Goal: Transaction & Acquisition: Purchase product/service

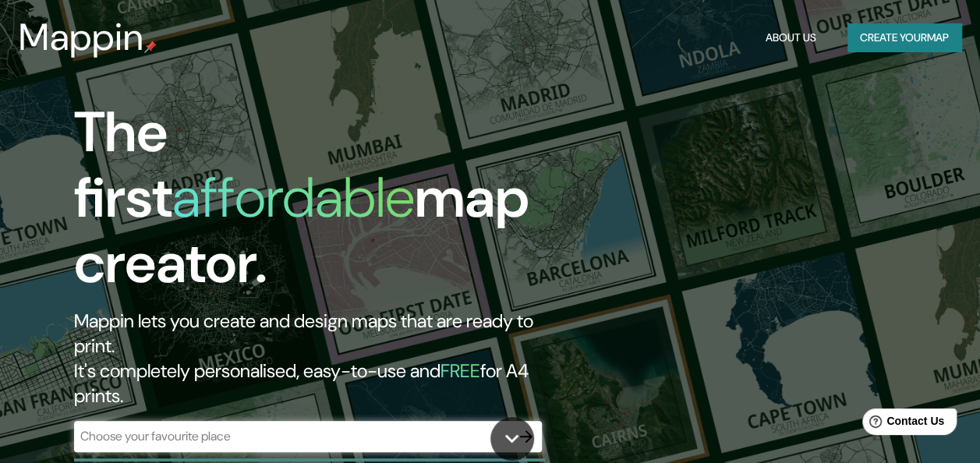
click at [352, 421] on div "​" at bounding box center [308, 436] width 468 height 31
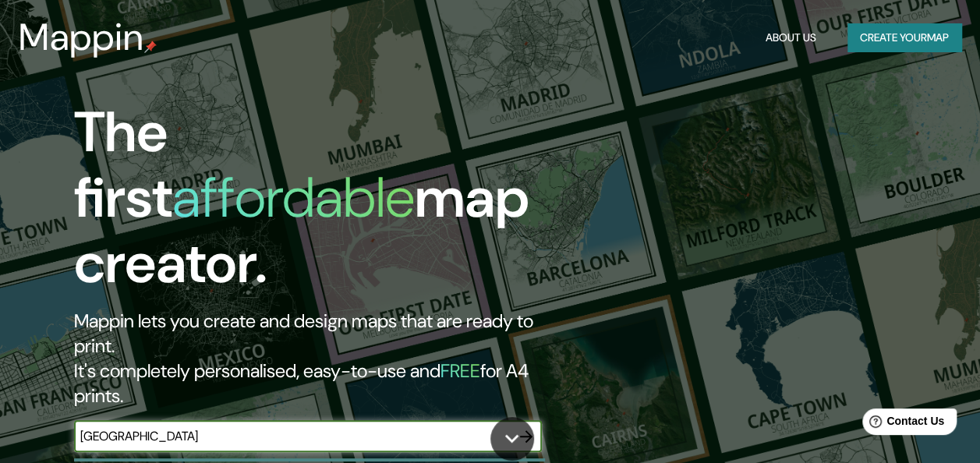
type input "[GEOGRAPHIC_DATA]"
click at [524, 427] on icon "button" at bounding box center [526, 436] width 19 height 19
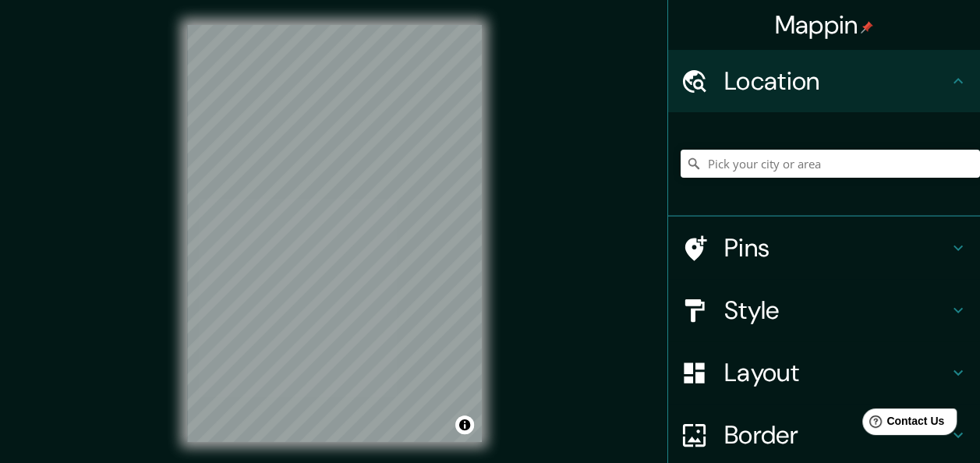
click at [833, 308] on h4 "Style" at bounding box center [836, 310] width 225 height 31
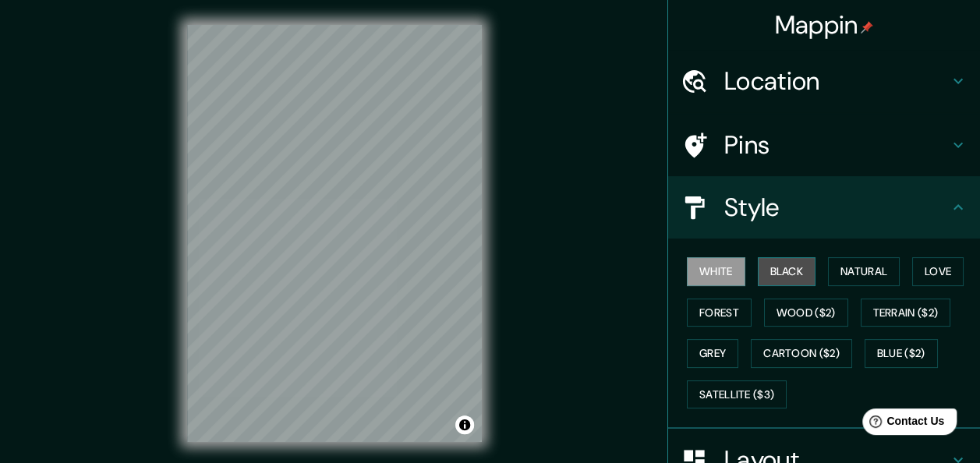
click at [791, 267] on button "Black" at bounding box center [787, 271] width 58 height 29
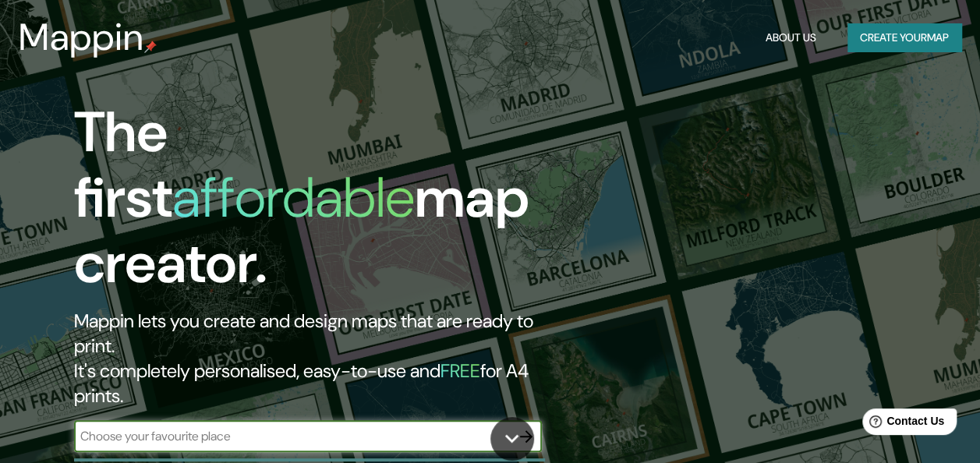
click at [210, 427] on input "text" at bounding box center [292, 436] width 437 height 18
type input "[GEOGRAPHIC_DATA]"
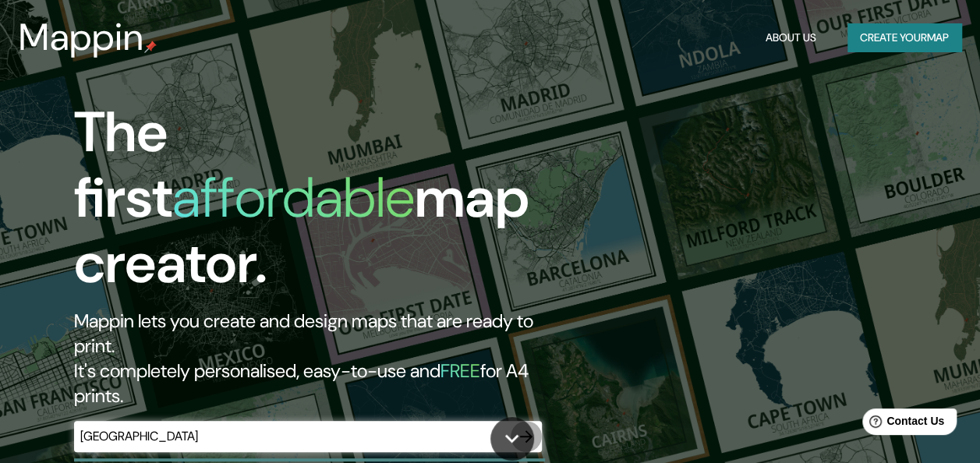
click at [535, 427] on icon "button" at bounding box center [526, 436] width 19 height 19
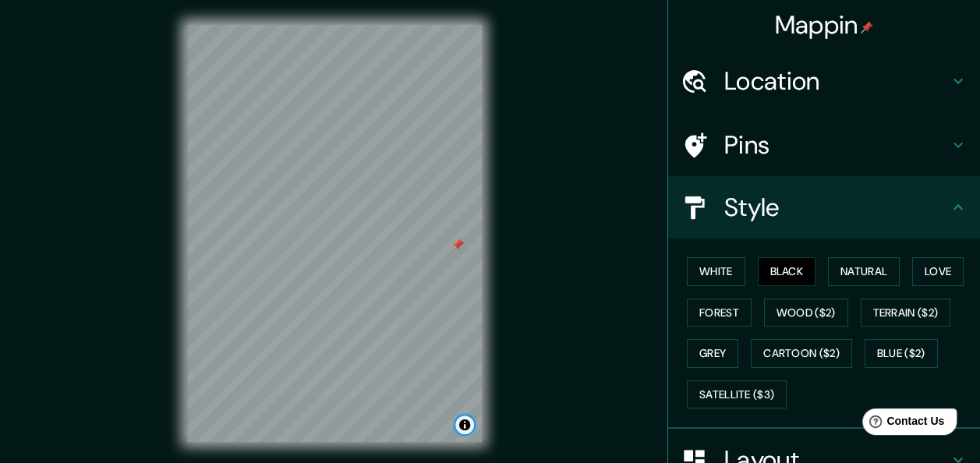
click at [460, 424] on button "Toggle attribution" at bounding box center [464, 425] width 19 height 19
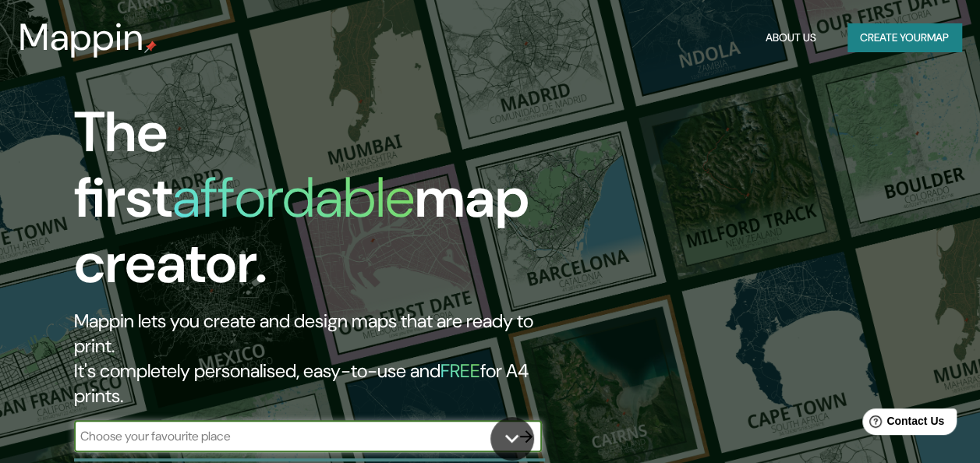
click at [231, 427] on input "text" at bounding box center [292, 436] width 437 height 18
type input "[GEOGRAPHIC_DATA]"
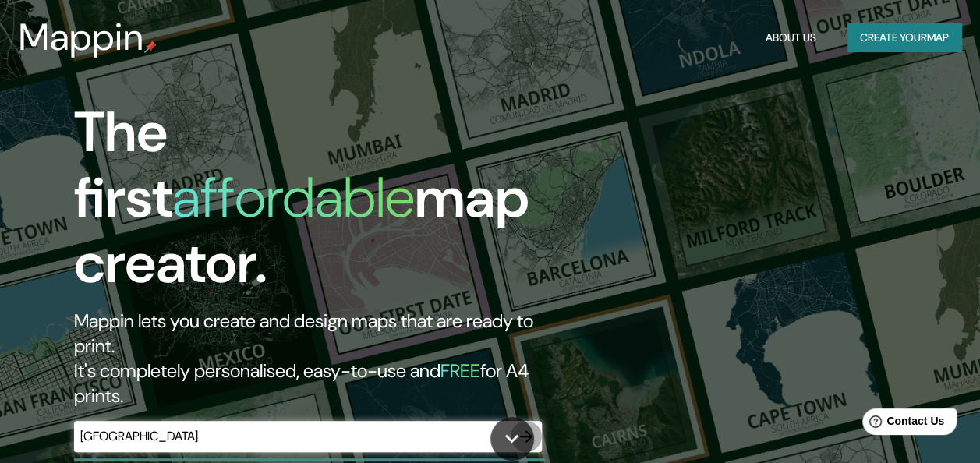
click at [522, 427] on icon "button" at bounding box center [526, 436] width 19 height 19
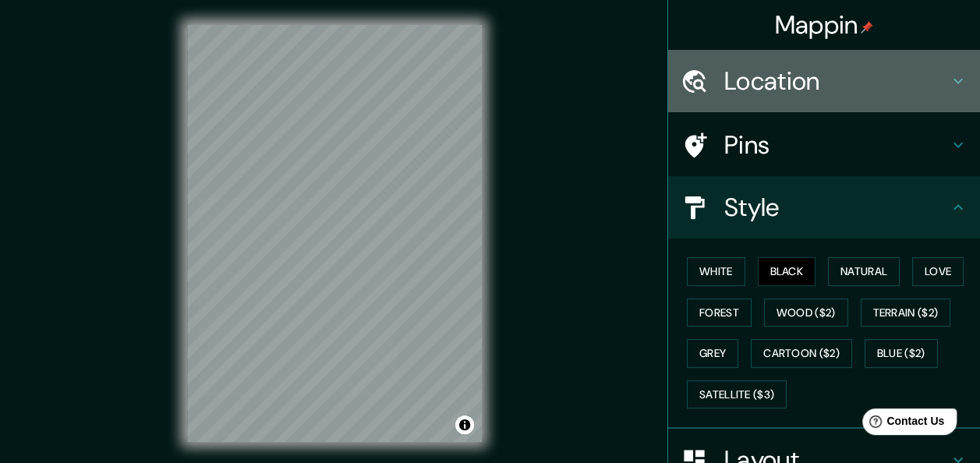
click at [750, 77] on h4 "Location" at bounding box center [836, 80] width 225 height 31
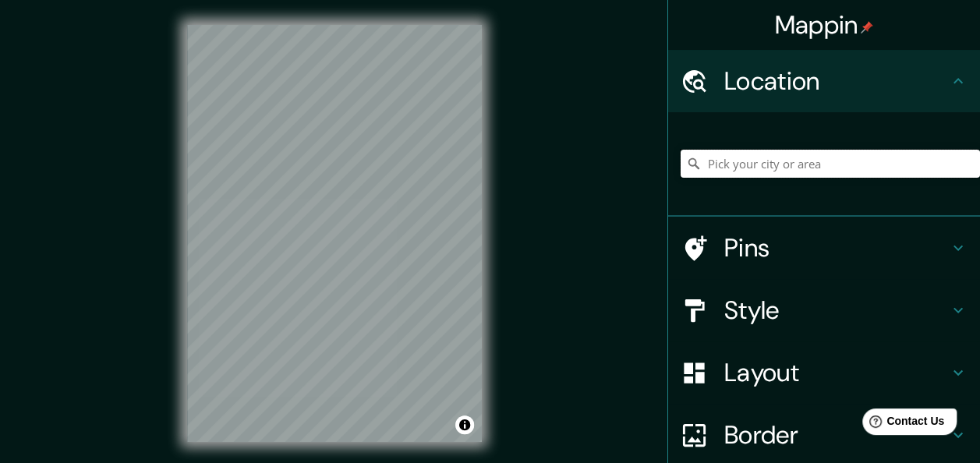
click at [767, 164] on input "Pick your city or area" at bounding box center [830, 164] width 299 height 28
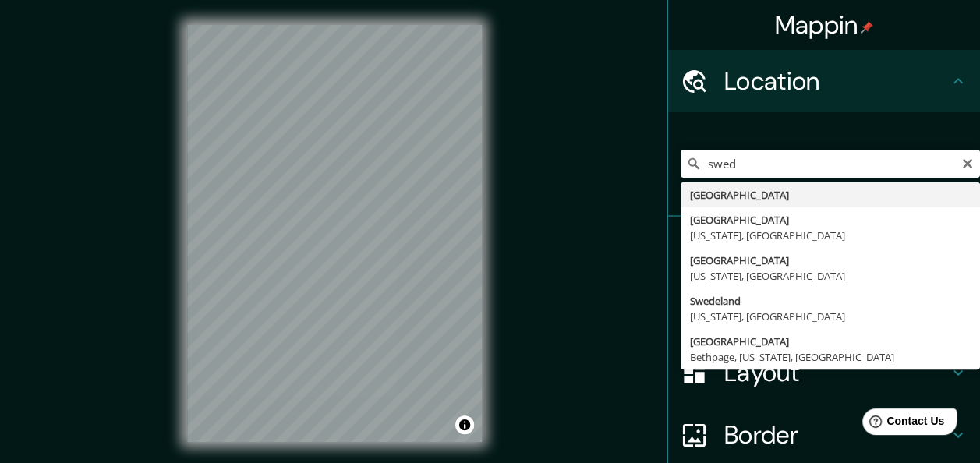
type input "[GEOGRAPHIC_DATA]"
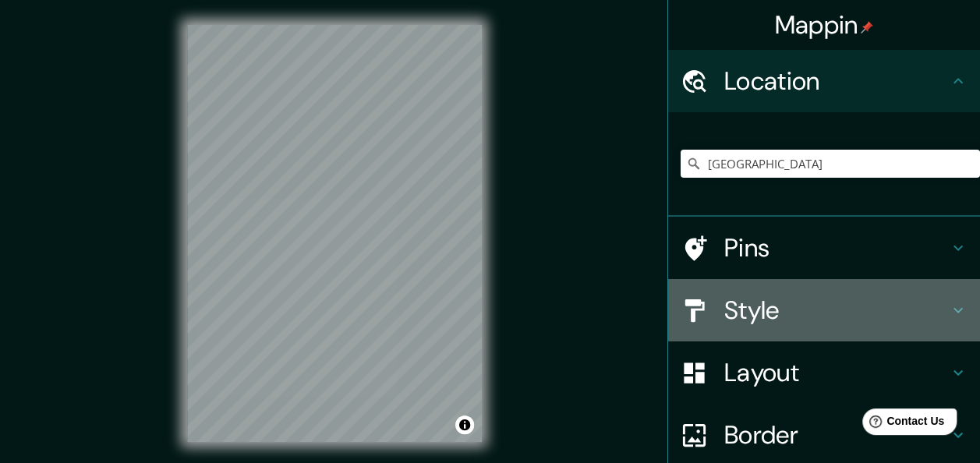
click at [748, 331] on div "Style" at bounding box center [824, 310] width 312 height 62
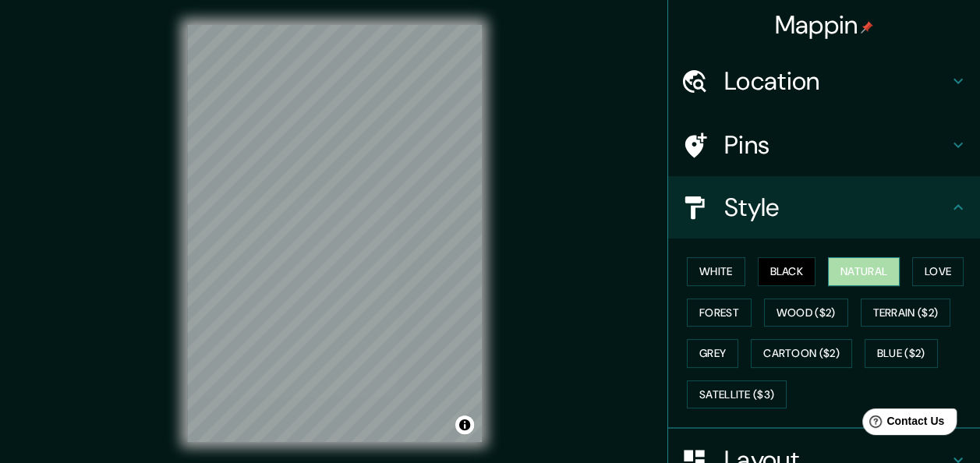
click at [862, 265] on button "Natural" at bounding box center [864, 271] width 72 height 29
click at [947, 273] on button "Love" at bounding box center [937, 271] width 51 height 29
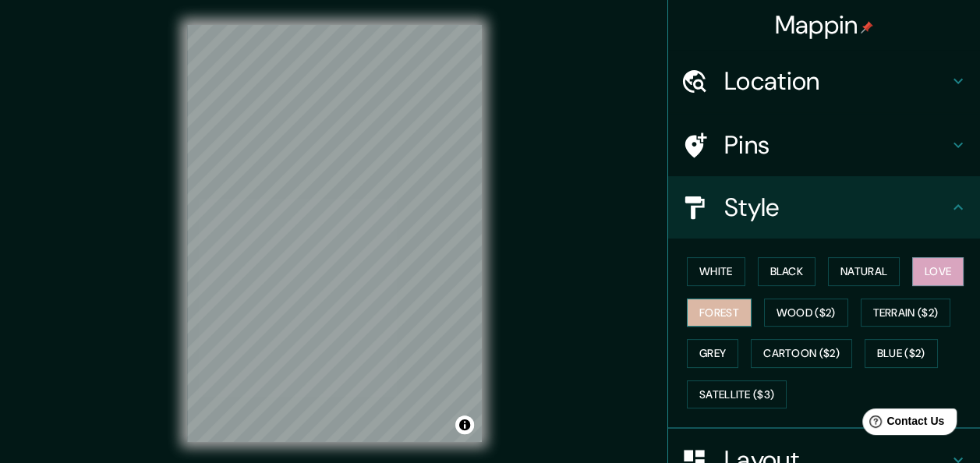
click at [723, 313] on button "Forest" at bounding box center [719, 313] width 65 height 29
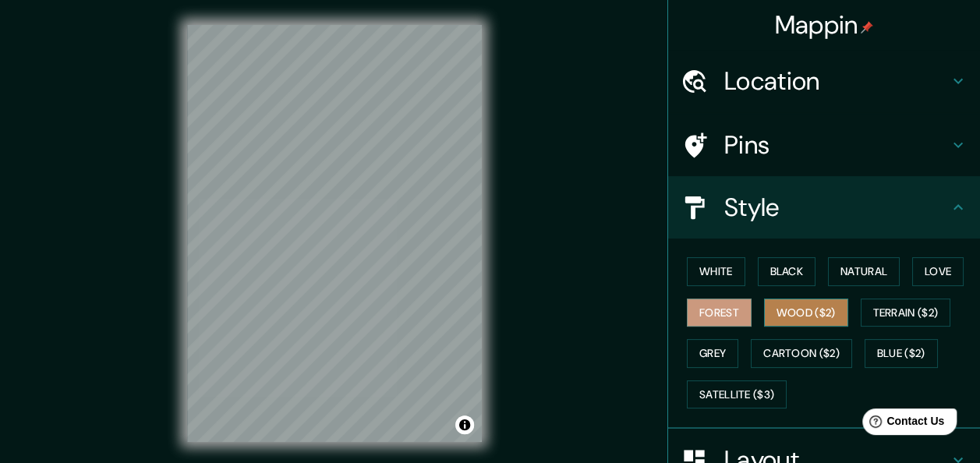
click at [791, 316] on button "Wood ($2)" at bounding box center [806, 313] width 84 height 29
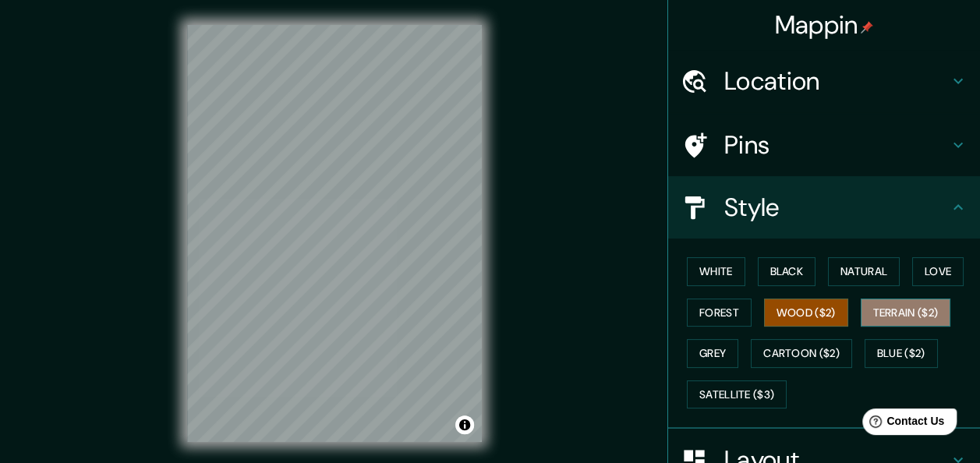
click at [875, 313] on button "Terrain ($2)" at bounding box center [906, 313] width 90 height 29
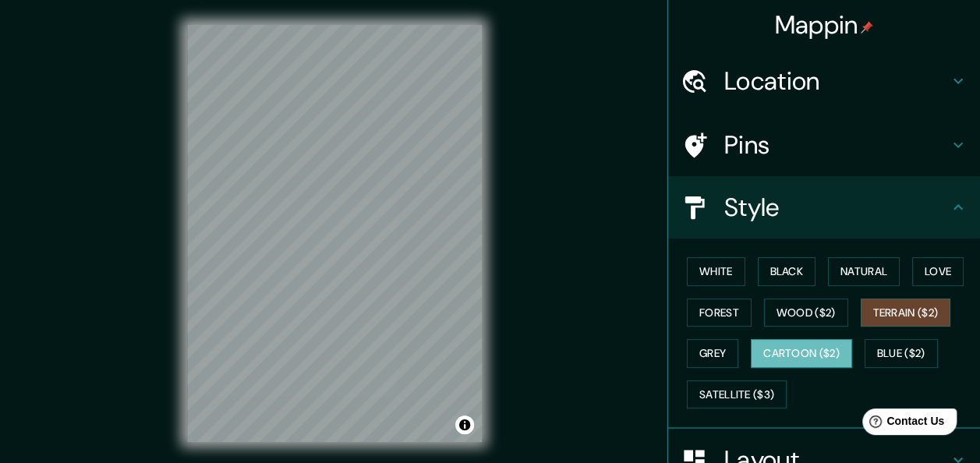
click at [794, 351] on button "Cartoon ($2)" at bounding box center [801, 353] width 101 height 29
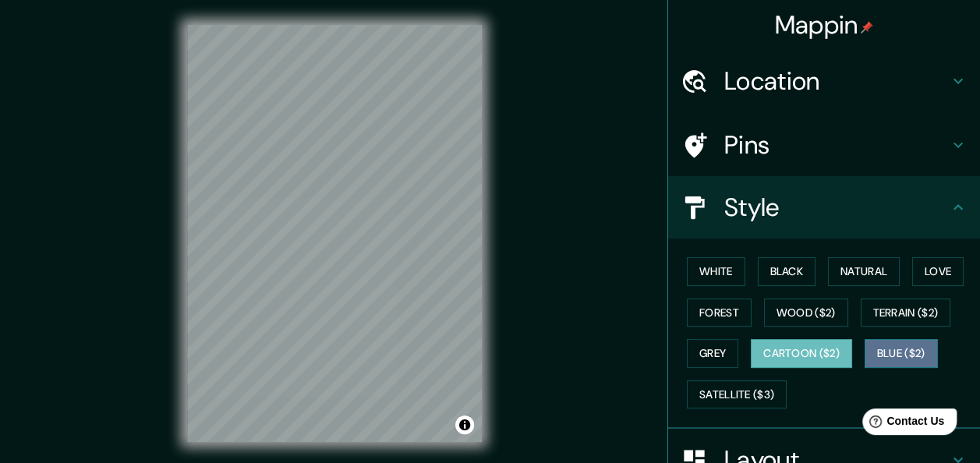
click at [881, 355] on button "Blue ($2)" at bounding box center [901, 353] width 73 height 29
click at [826, 356] on button "Cartoon ($2)" at bounding box center [801, 353] width 101 height 29
click at [706, 359] on button "Grey" at bounding box center [712, 353] width 51 height 29
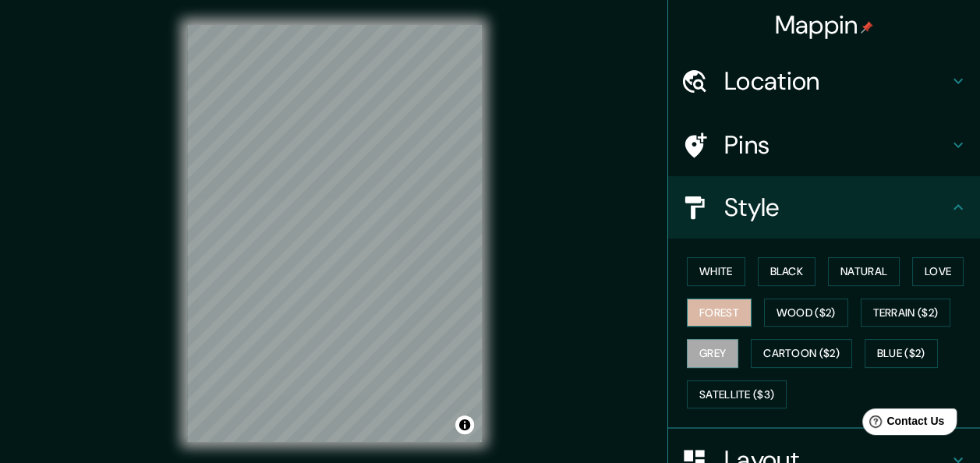
click at [699, 307] on button "Forest" at bounding box center [719, 313] width 65 height 29
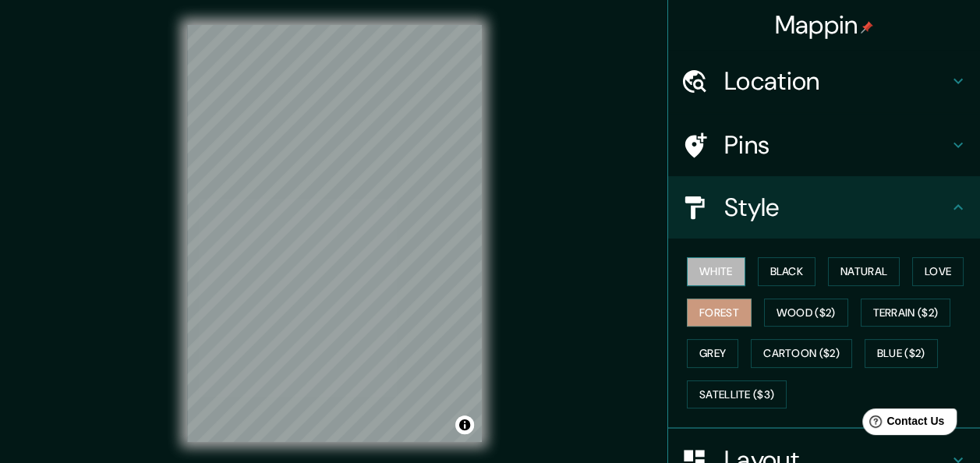
click at [706, 269] on button "White" at bounding box center [716, 271] width 58 height 29
click at [767, 276] on button "Black" at bounding box center [787, 271] width 58 height 29
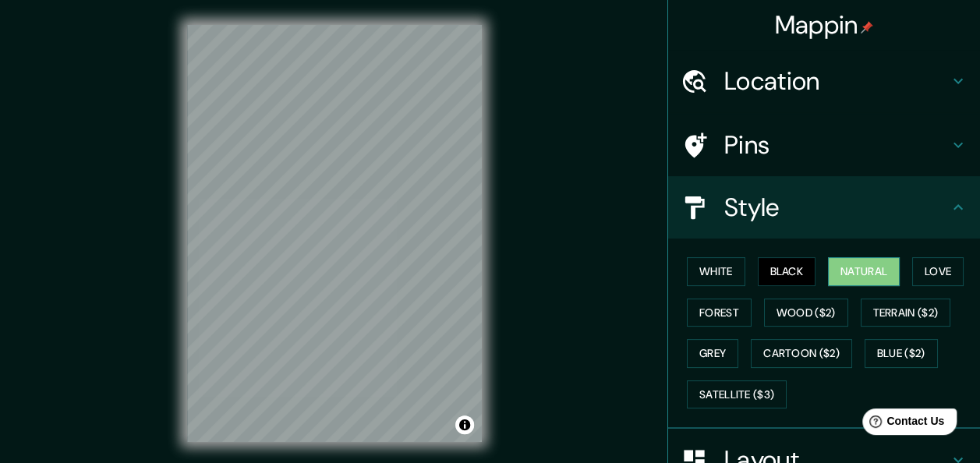
click at [847, 278] on button "Natural" at bounding box center [864, 271] width 72 height 29
click at [932, 276] on button "Love" at bounding box center [937, 271] width 51 height 29
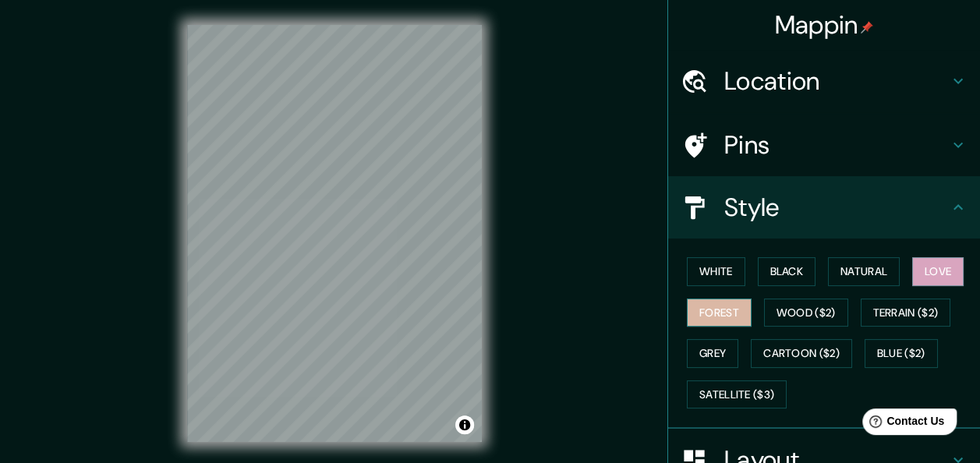
click at [734, 313] on button "Forest" at bounding box center [719, 313] width 65 height 29
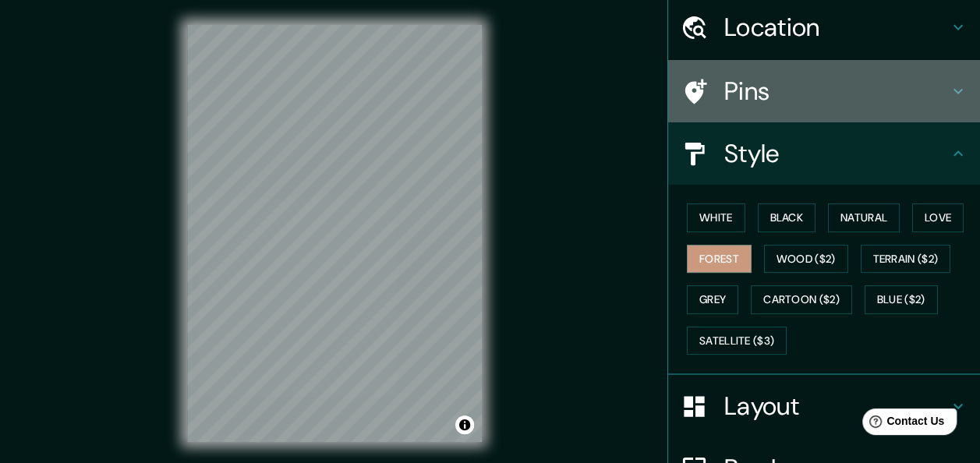
click at [949, 85] on icon at bounding box center [958, 91] width 19 height 19
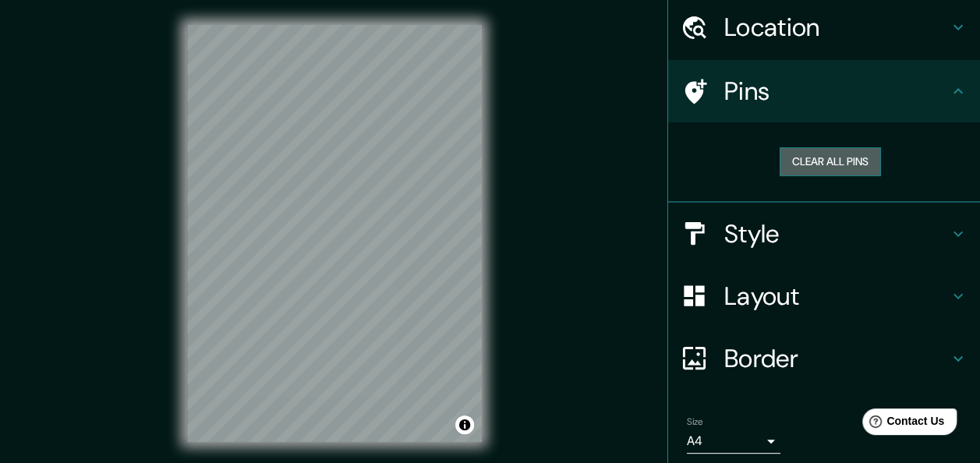
click at [845, 165] on button "Clear all pins" at bounding box center [830, 161] width 101 height 29
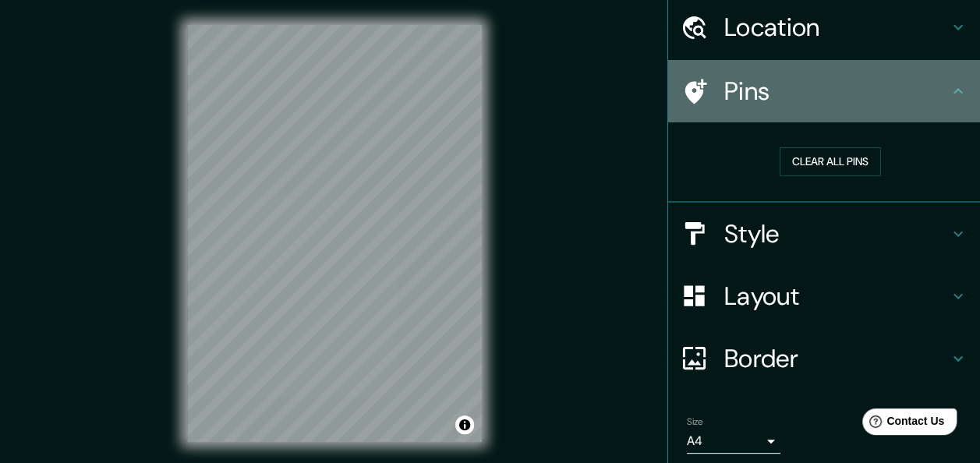
click at [783, 111] on div "Pins" at bounding box center [824, 91] width 312 height 62
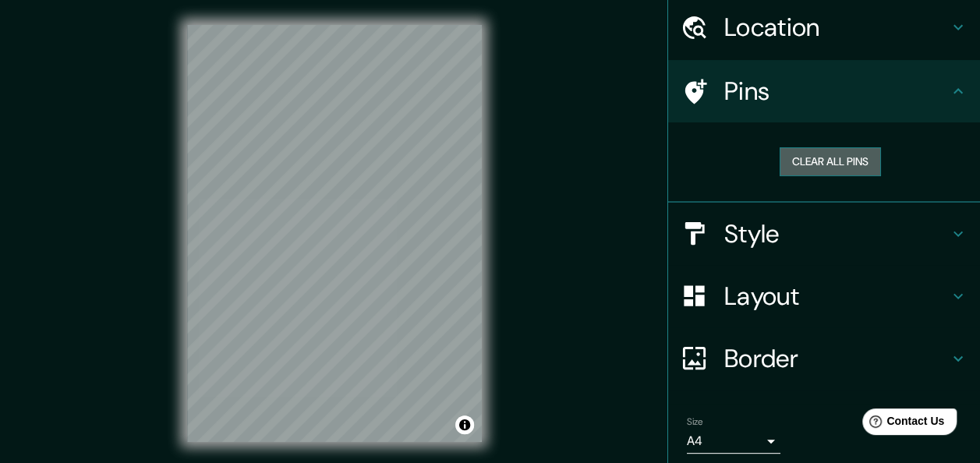
click at [806, 159] on button "Clear all pins" at bounding box center [830, 161] width 101 height 29
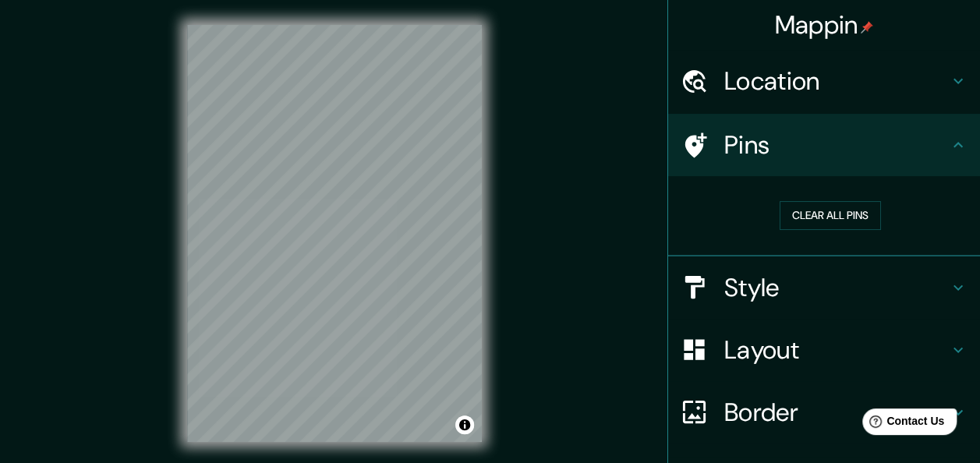
click at [848, 24] on h4 "Mappin" at bounding box center [824, 24] width 99 height 31
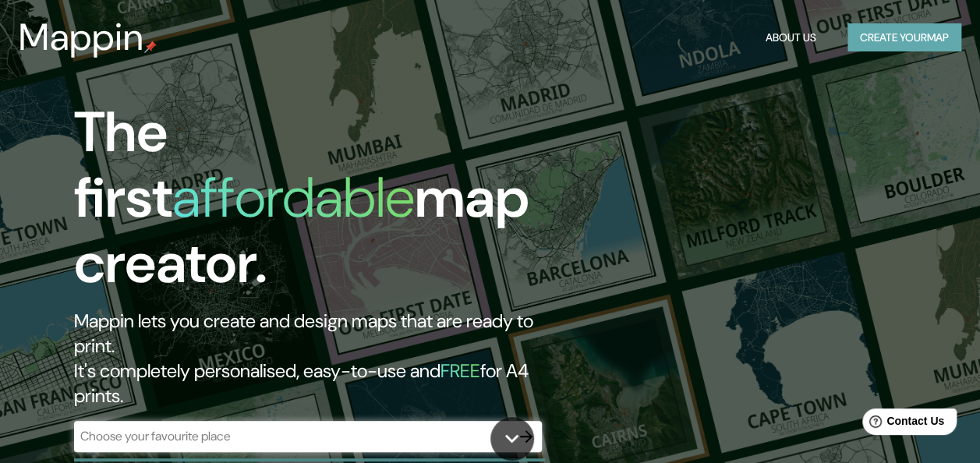
click at [864, 39] on button "Create your map" at bounding box center [904, 37] width 114 height 29
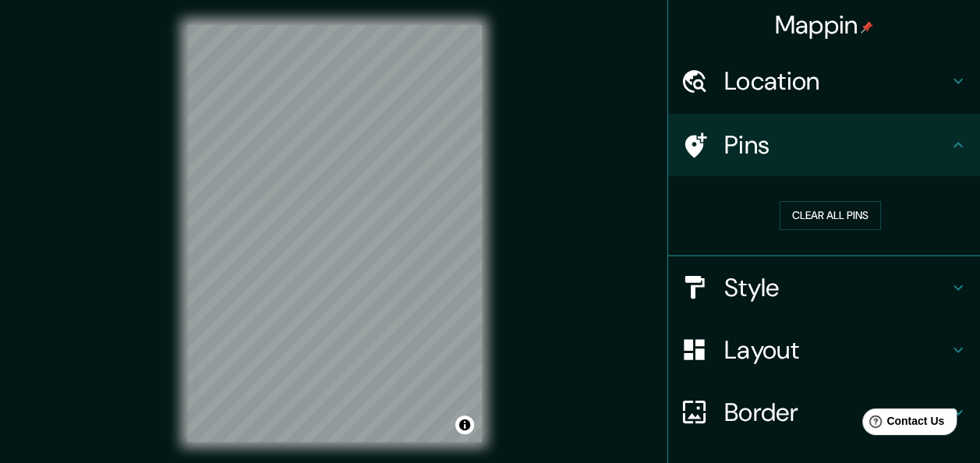
click at [796, 80] on h4 "Location" at bounding box center [836, 80] width 225 height 31
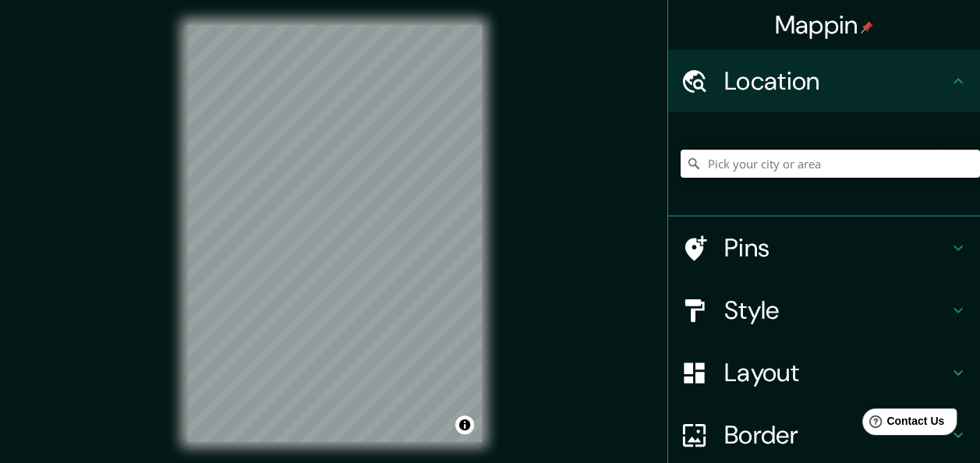
click at [759, 169] on input "Pick your city or area" at bounding box center [830, 164] width 299 height 28
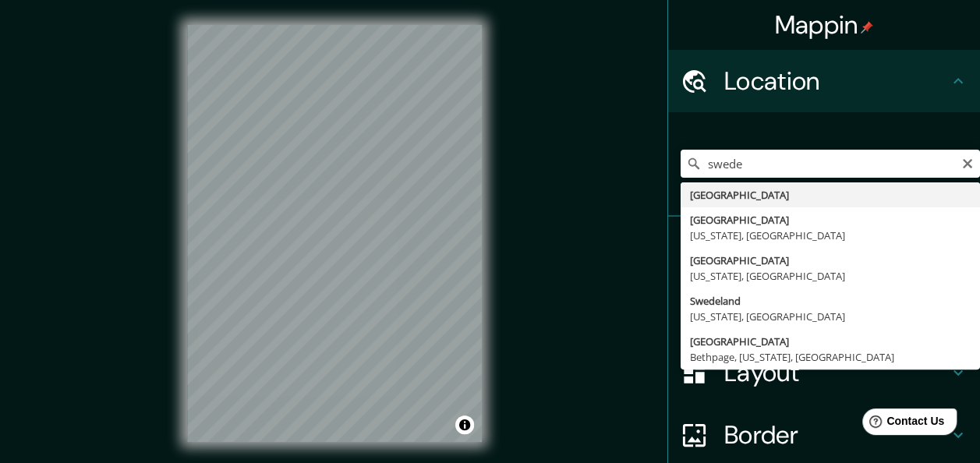
type input "[GEOGRAPHIC_DATA]"
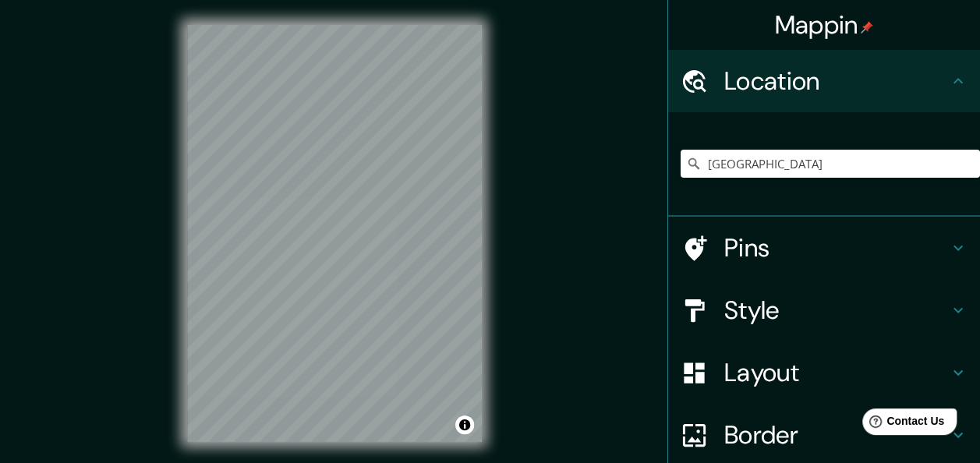
click at [803, 245] on h4 "Pins" at bounding box center [836, 247] width 225 height 31
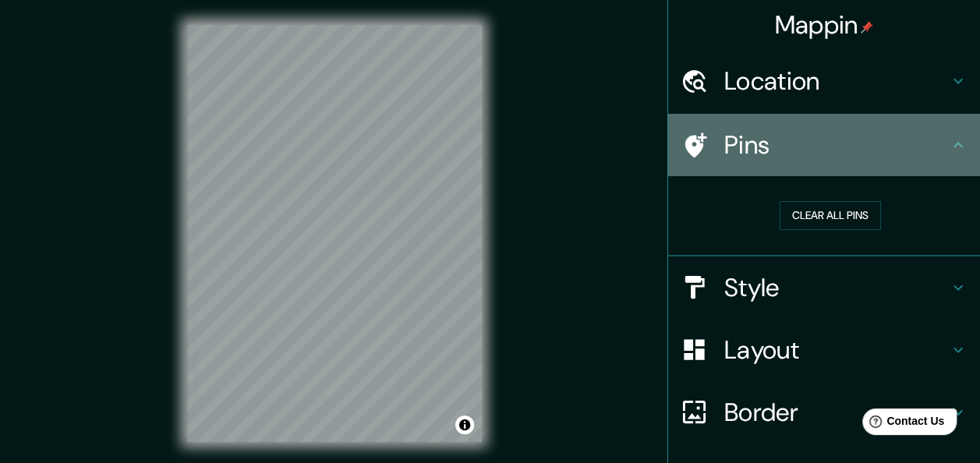
click at [685, 140] on icon at bounding box center [696, 145] width 22 height 25
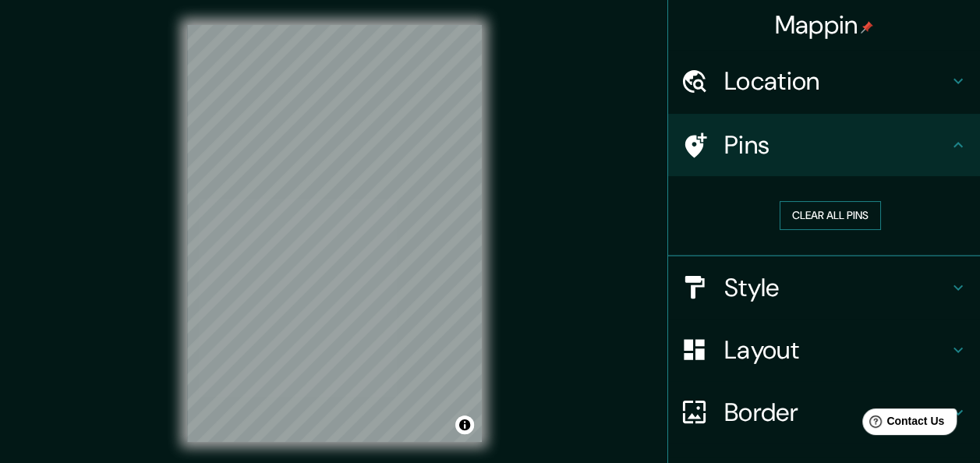
click at [786, 218] on button "Clear all pins" at bounding box center [830, 215] width 101 height 29
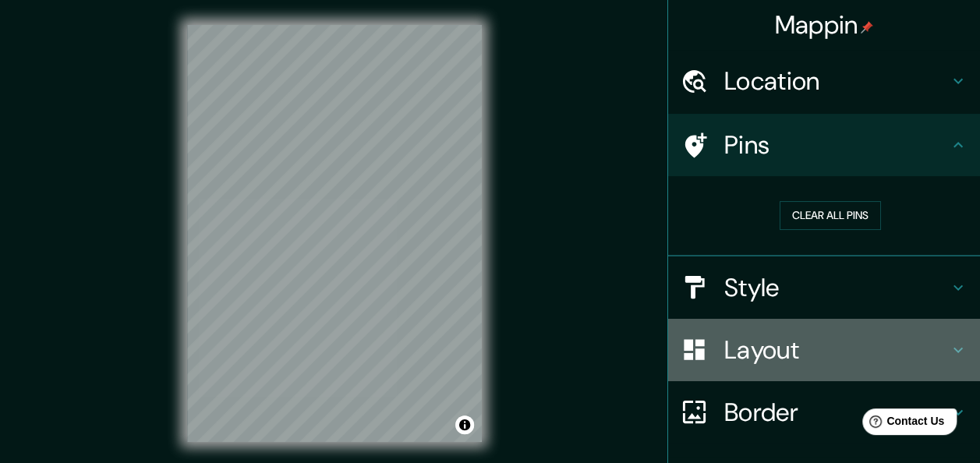
click at [949, 341] on icon at bounding box center [958, 350] width 19 height 19
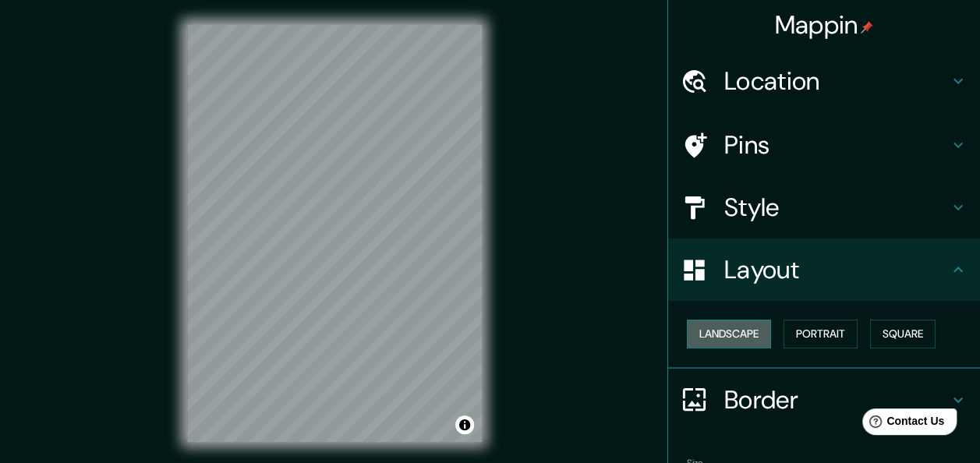
click at [730, 331] on button "Landscape" at bounding box center [729, 334] width 84 height 29
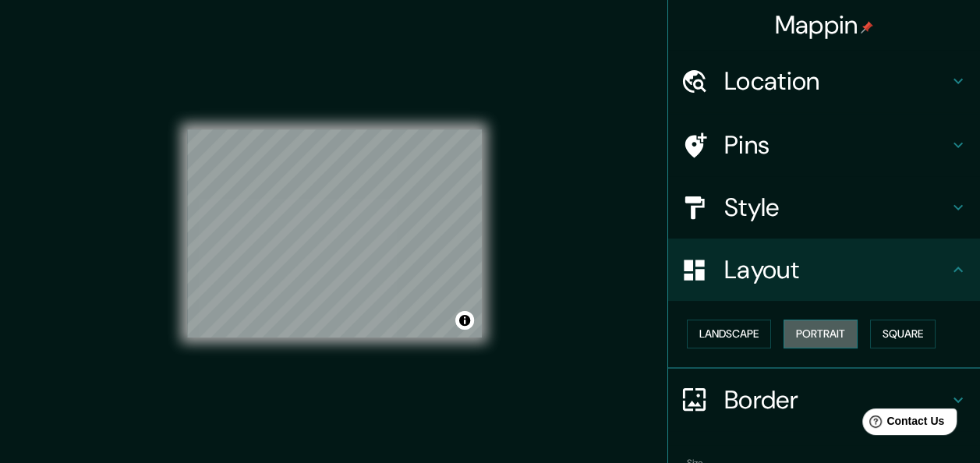
click at [812, 324] on button "Portrait" at bounding box center [821, 334] width 74 height 29
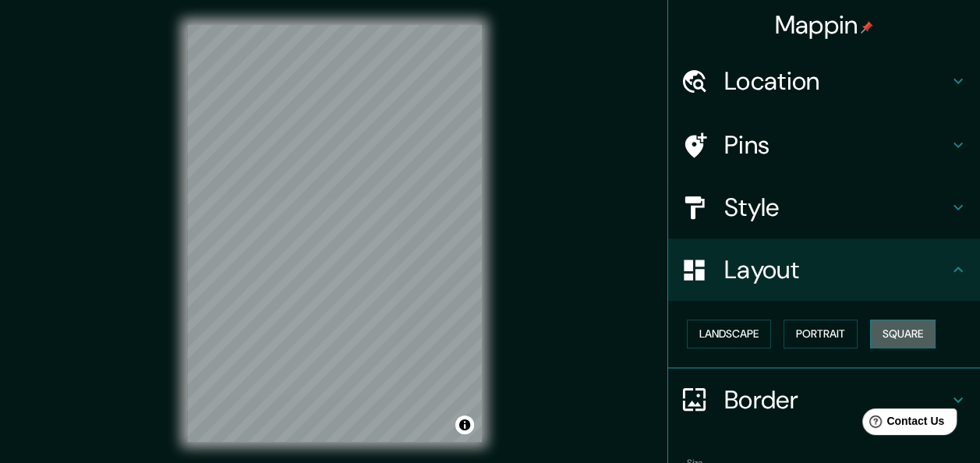
click at [893, 328] on button "Square" at bounding box center [902, 334] width 65 height 29
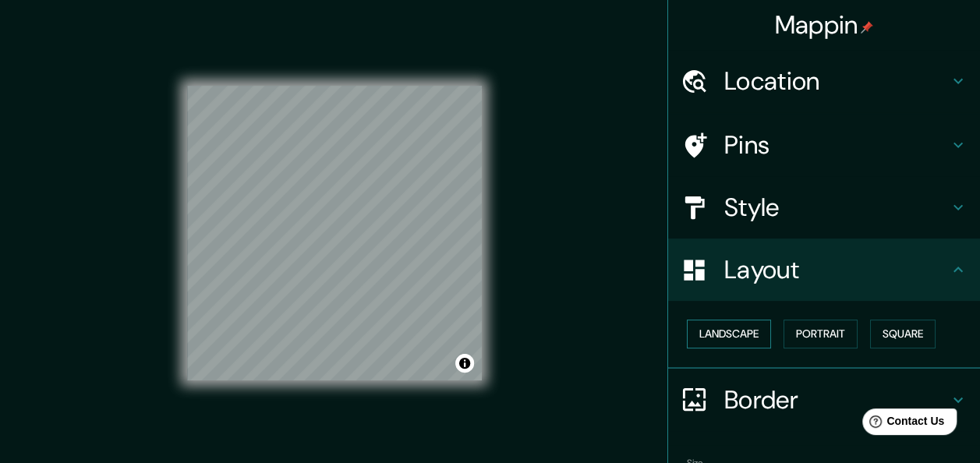
click at [739, 337] on button "Landscape" at bounding box center [729, 334] width 84 height 29
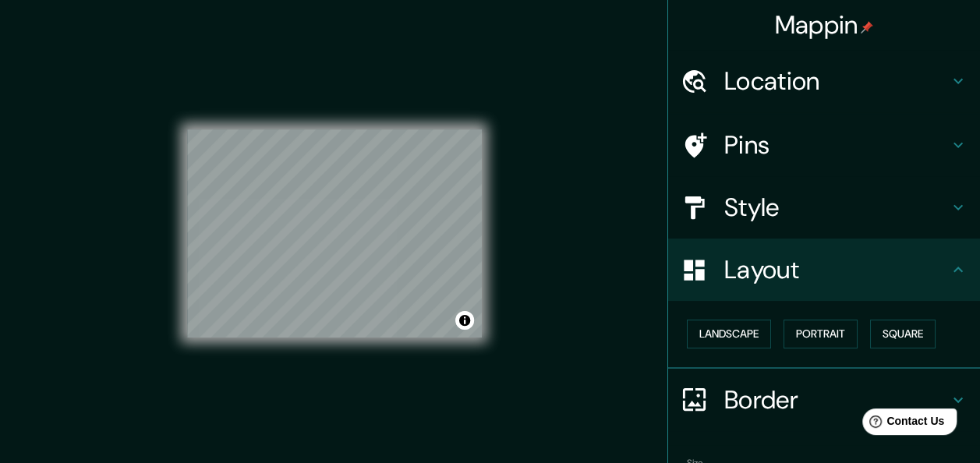
click at [752, 403] on h4 "Border" at bounding box center [836, 399] width 225 height 31
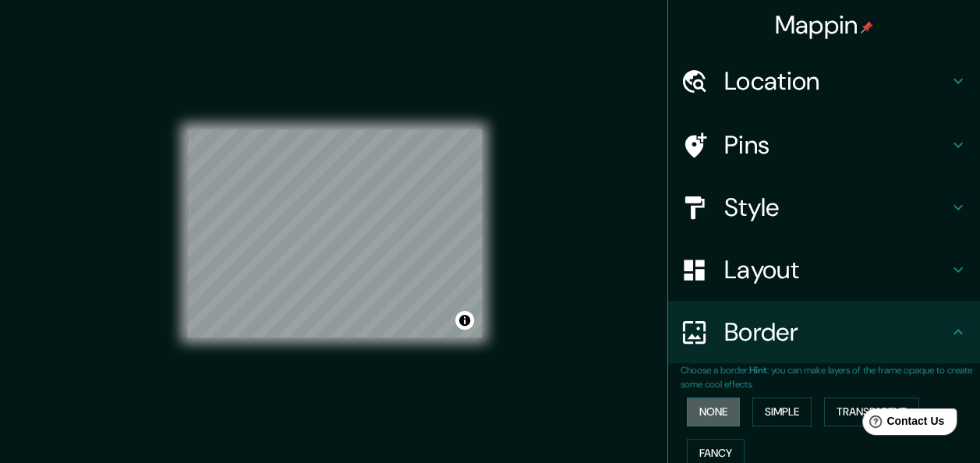
click at [718, 410] on button "None" at bounding box center [713, 412] width 53 height 29
click at [780, 401] on button "Simple" at bounding box center [781, 412] width 59 height 29
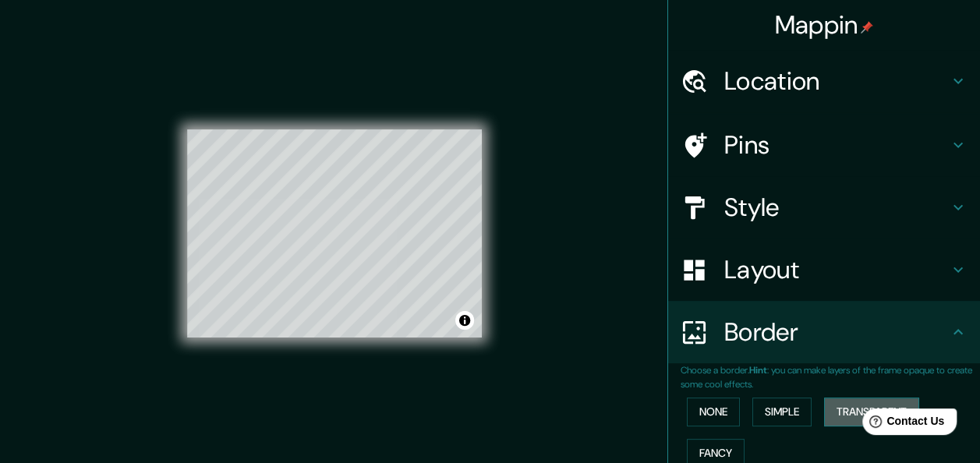
click at [826, 412] on button "Transparent" at bounding box center [871, 412] width 95 height 29
click at [687, 410] on button "None" at bounding box center [713, 412] width 53 height 29
